Goal: Information Seeking & Learning: Learn about a topic

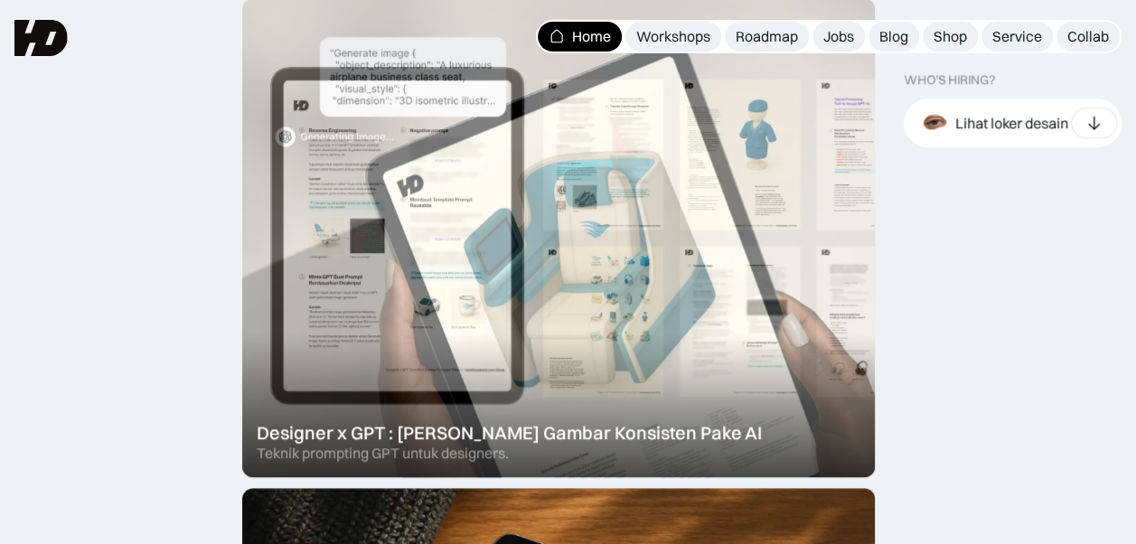
scroll to position [621, 0]
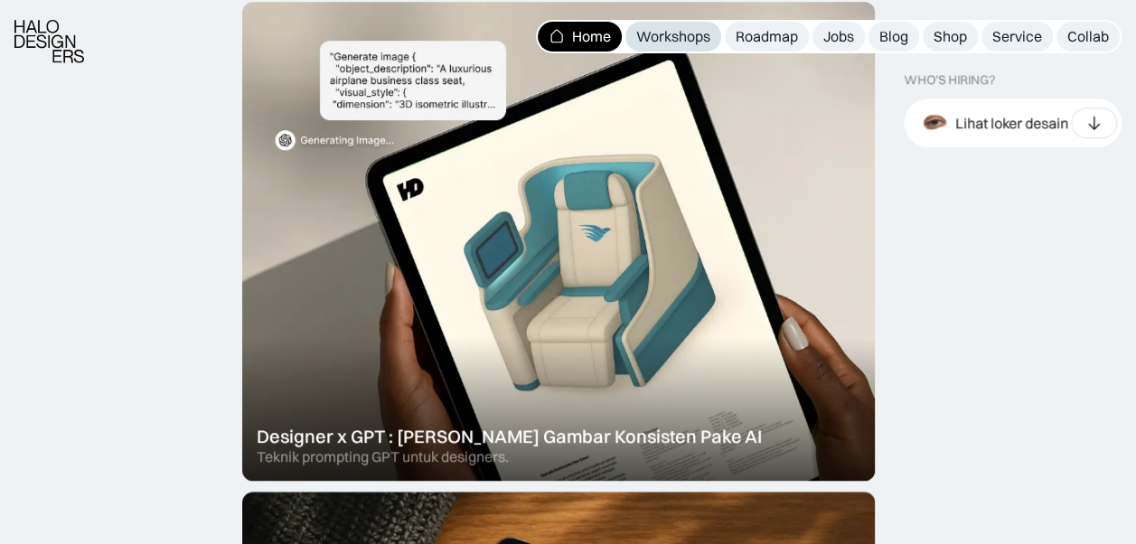
click at [664, 27] on div "Workshops" at bounding box center [673, 36] width 74 height 19
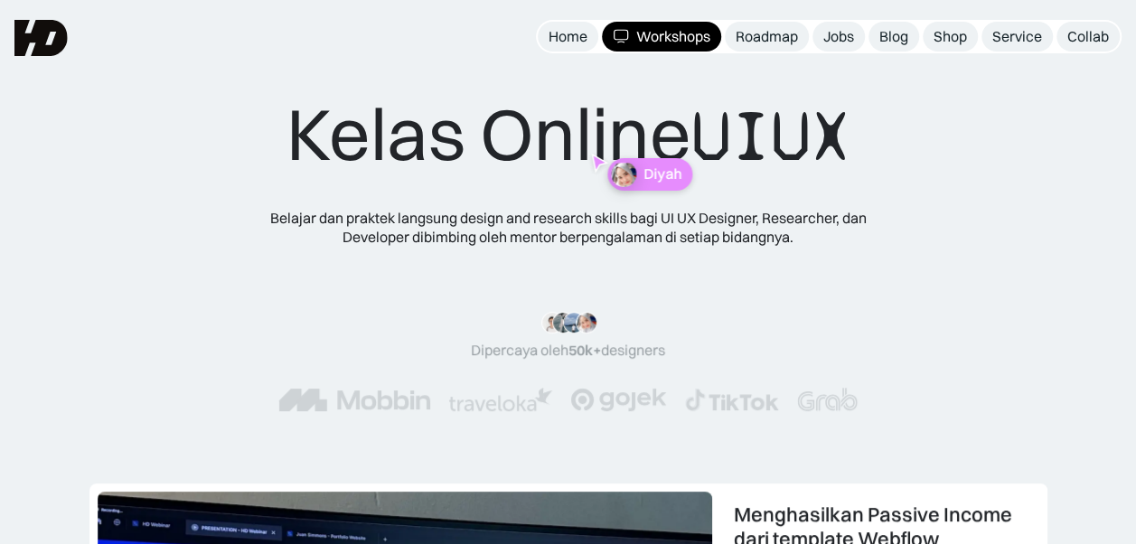
click at [701, 197] on div "Kelas Online UIUX Belajar dan praktek langsung design and research skills bagi …" at bounding box center [568, 268] width 725 height 357
click at [567, 131] on p "Diyah" at bounding box center [583, 126] width 38 height 17
click at [532, 157] on div "Kelas Online UIUX Belajar dan praktek langsung design and research skills bagi …" at bounding box center [568, 268] width 725 height 357
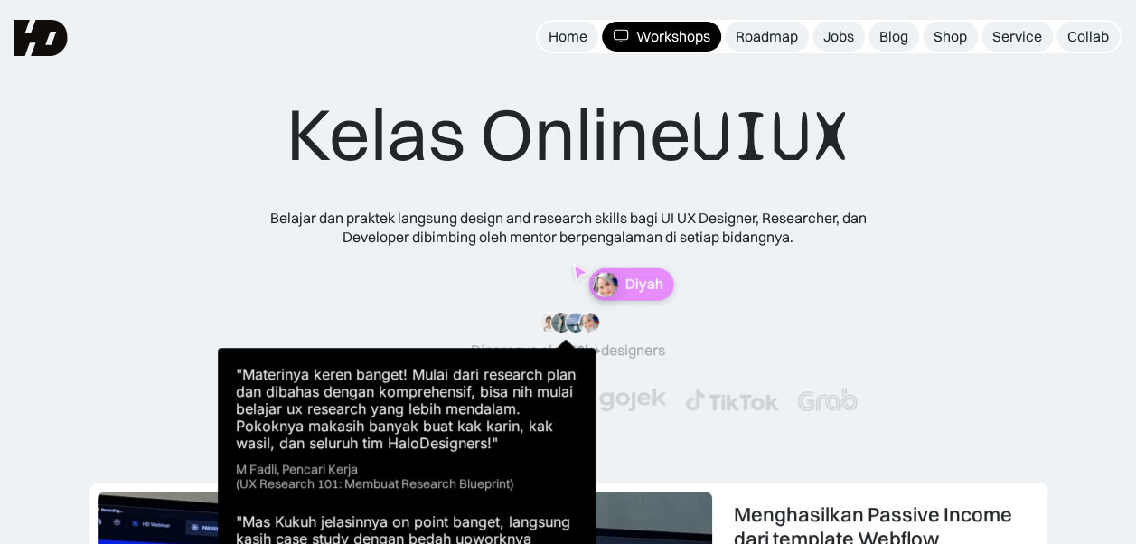
click at [573, 325] on img at bounding box center [576, 323] width 22 height 22
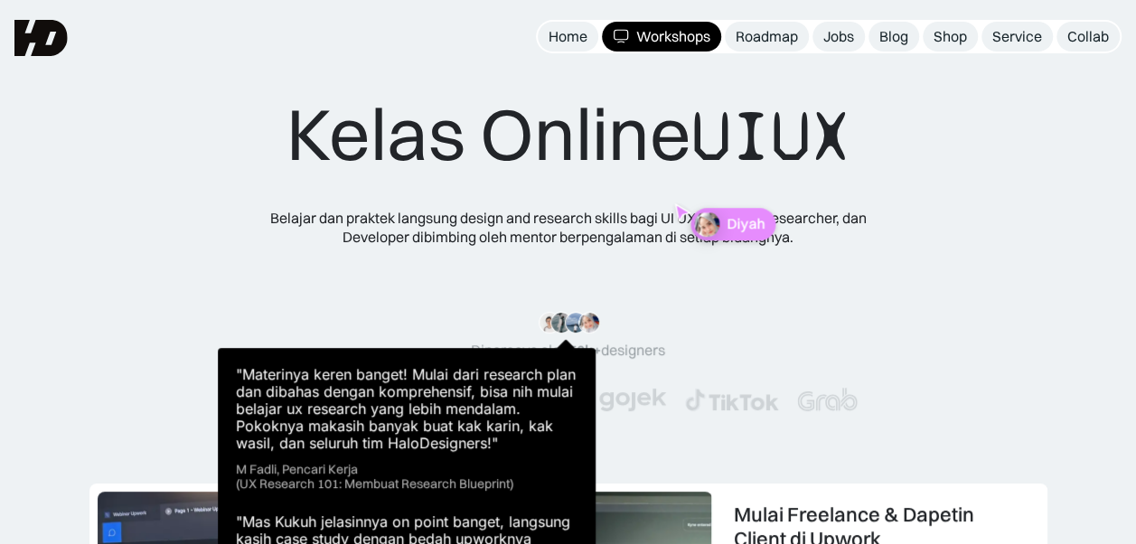
click at [566, 325] on img at bounding box center [576, 323] width 22 height 22
click at [555, 323] on img at bounding box center [561, 323] width 22 height 22
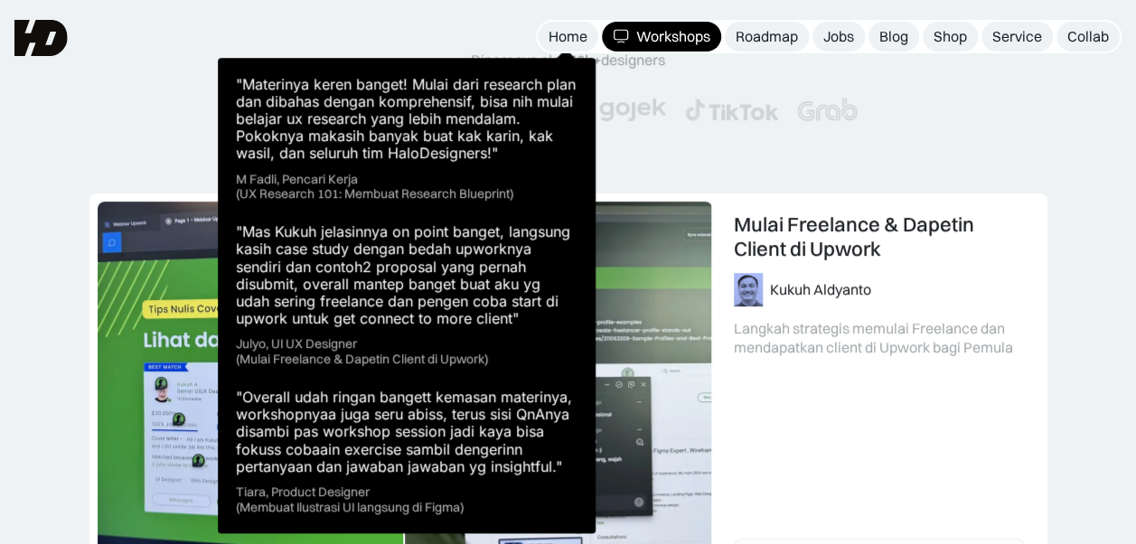
scroll to position [286, 0]
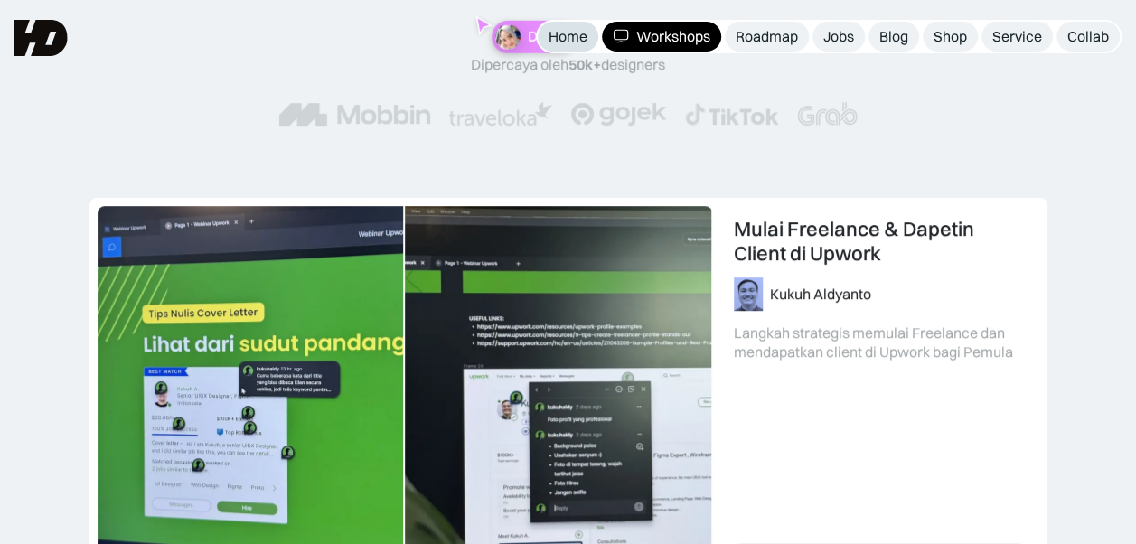
click at [580, 43] on div "Home" at bounding box center [567, 36] width 39 height 19
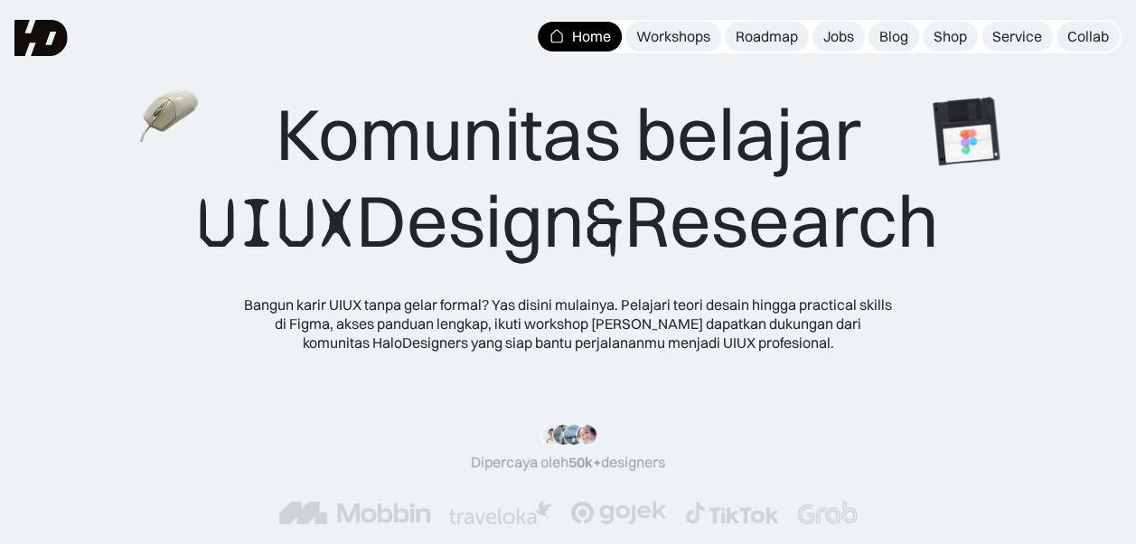
click at [583, 434] on div ""Serius, ini e-book UX pertama yang bikin gue betah baca! 📖 Penjelasannya ngali…" at bounding box center [568, 448] width 194 height 48
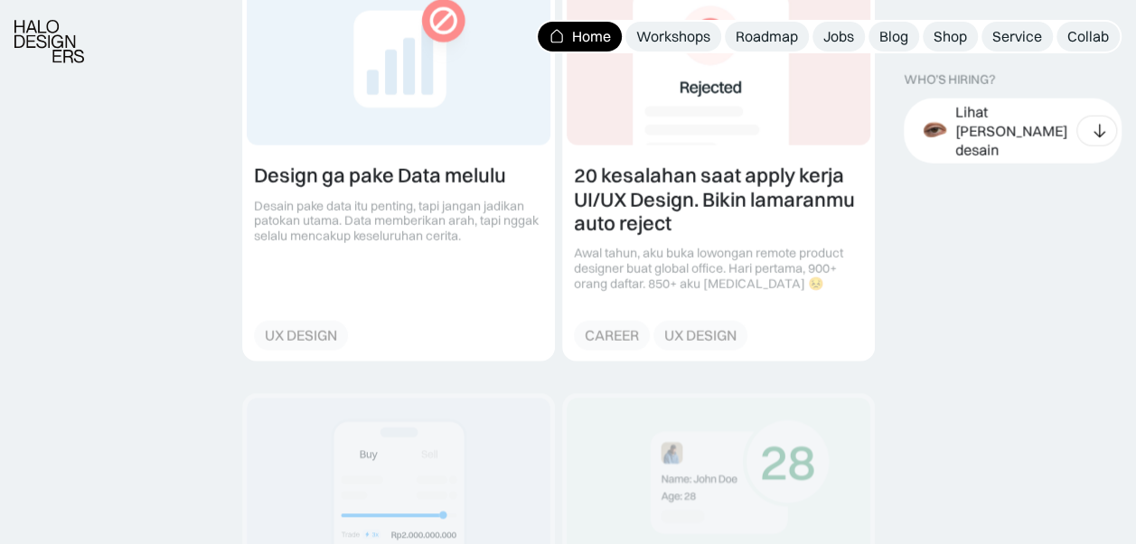
scroll to position [2099, 0]
